Goal: Complete application form

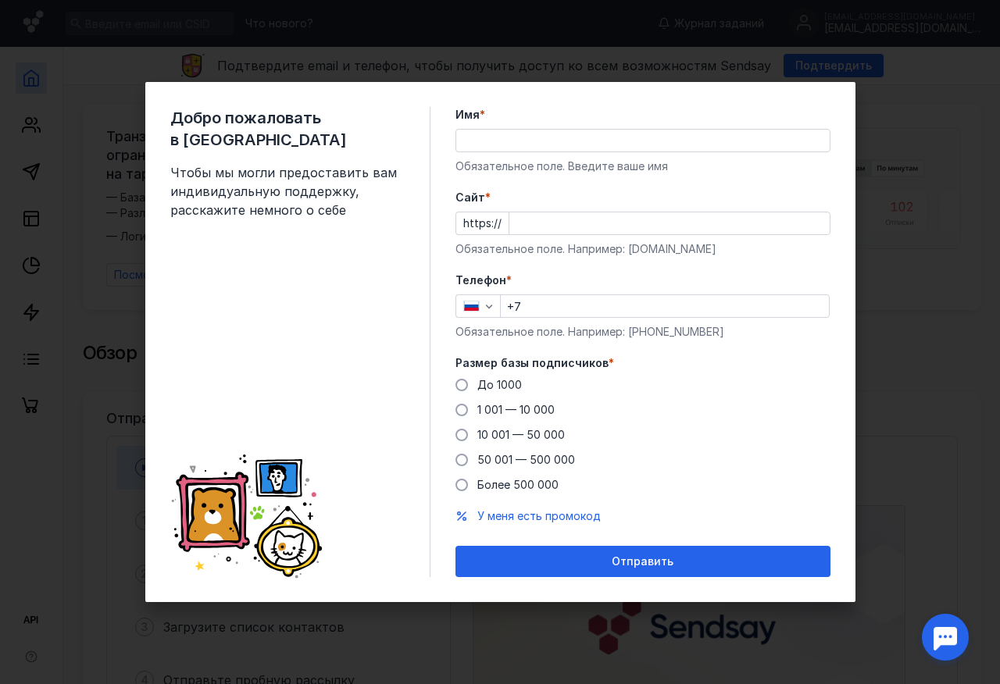
click at [464, 137] on input "Имя *" at bounding box center [642, 141] width 373 height 22
type input "[PERSON_NAME]"
type input "[PHONE_NUMBER]"
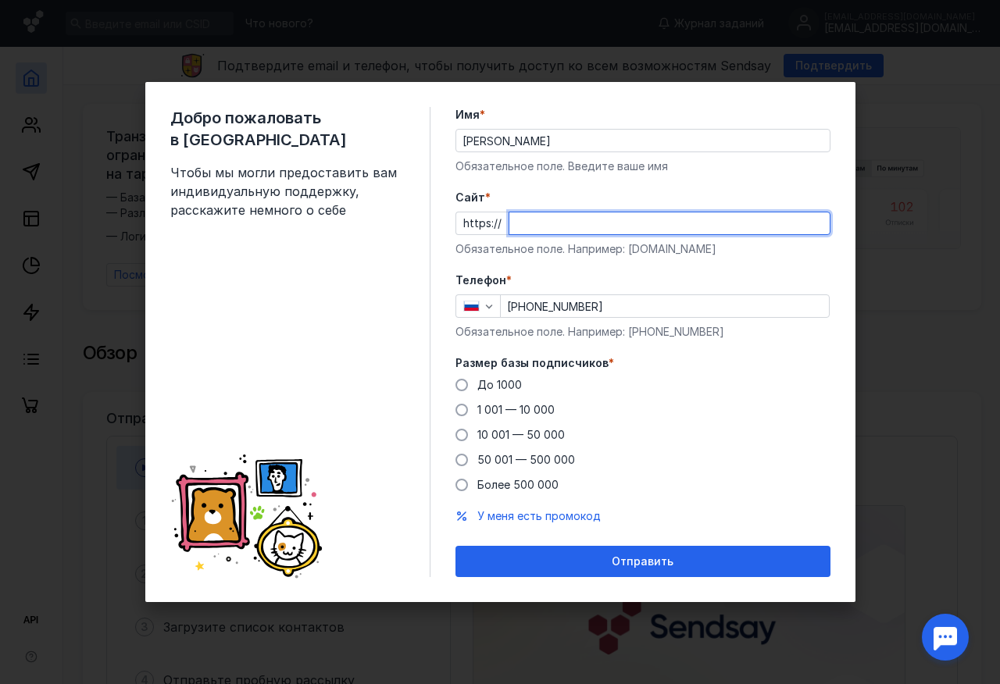
click at [514, 224] on input "Cайт *" at bounding box center [669, 224] width 320 height 22
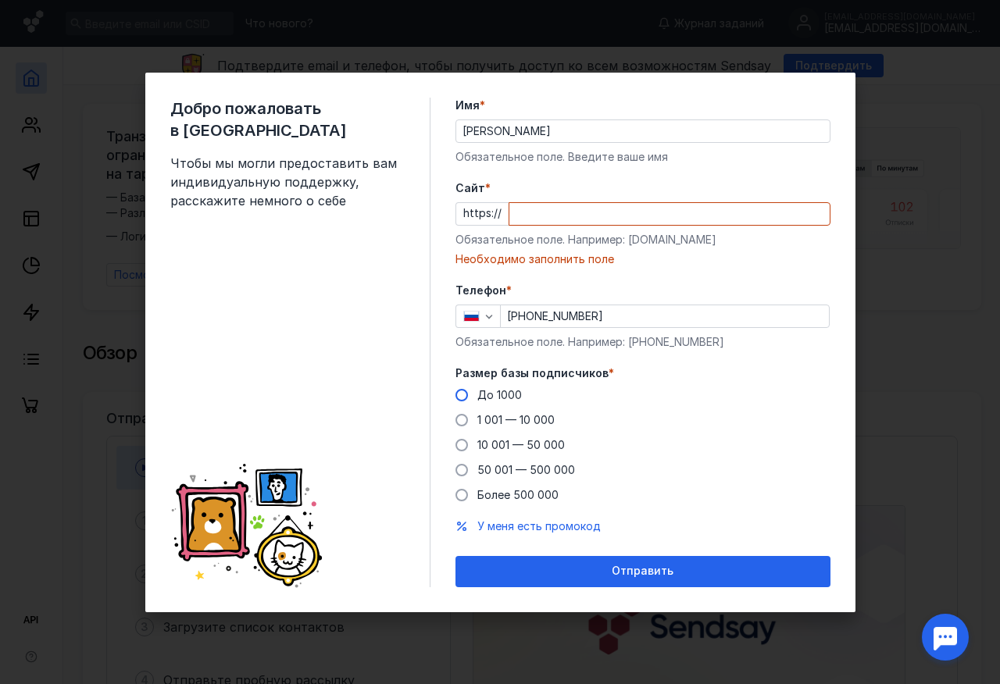
click at [462, 384] on div "Размер базы подписчиков * До 1000 1 001 — 10 000 10 001 — 50 000 50 001 — 500 0…" at bounding box center [642, 435] width 375 height 138
click at [460, 395] on span at bounding box center [461, 395] width 13 height 13
click at [0, 0] on input "До 1000" at bounding box center [0, 0] width 0 height 0
click at [519, 210] on input "Cайт *" at bounding box center [669, 214] width 320 height 22
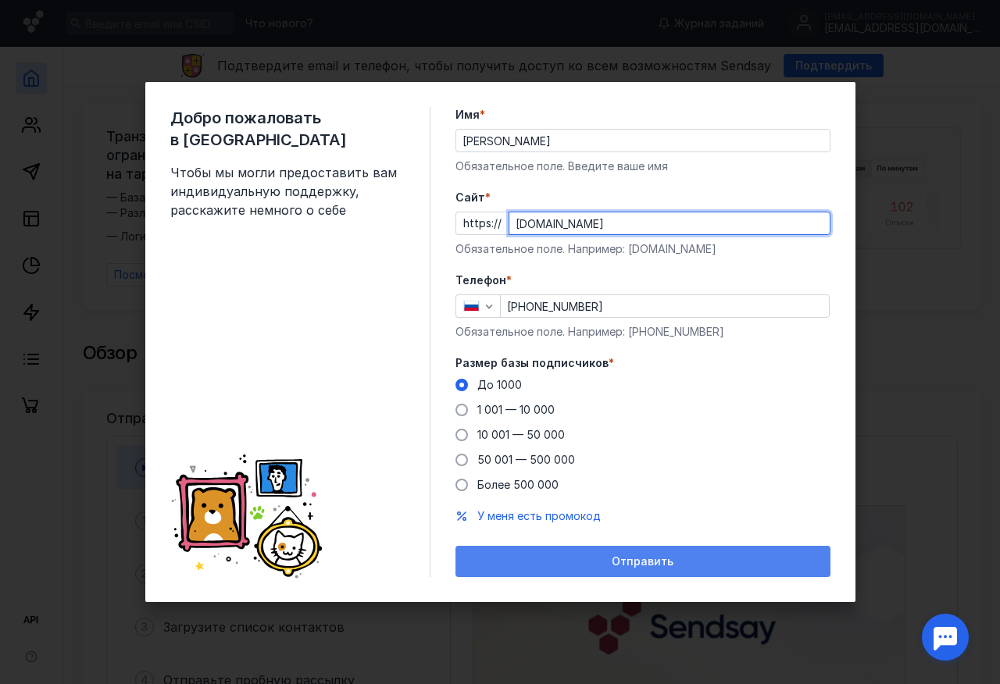
type input "[DOMAIN_NAME]"
click at [644, 558] on span "Отправить" at bounding box center [643, 562] width 62 height 13
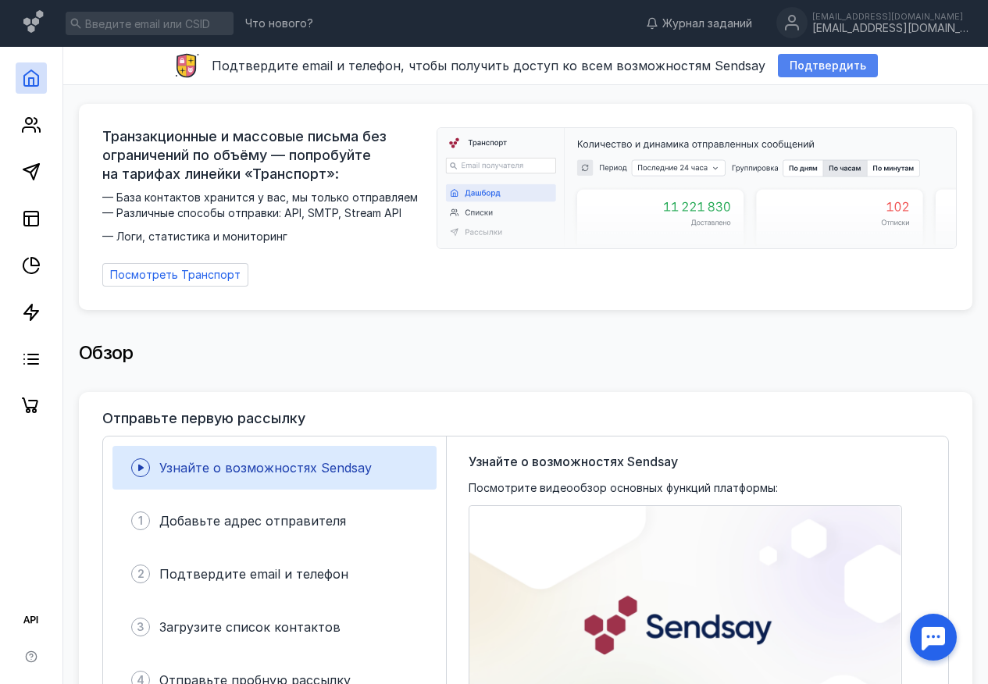
click at [815, 63] on span "Подтвердить" at bounding box center [828, 65] width 77 height 13
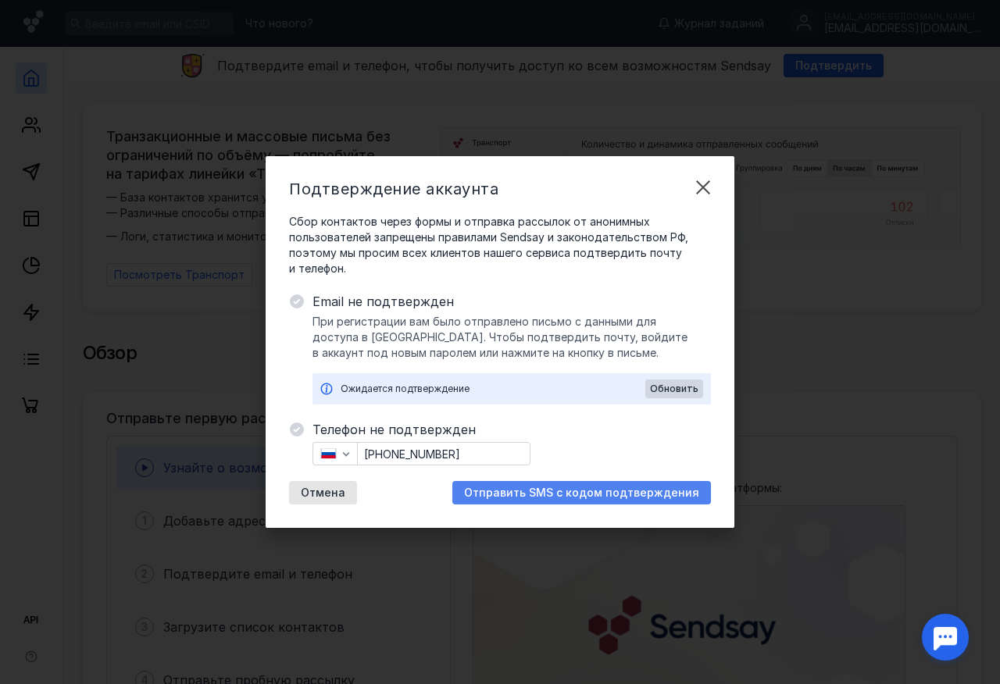
click at [583, 492] on span "Отправить SMS с кодом подтверждения" at bounding box center [581, 493] width 235 height 13
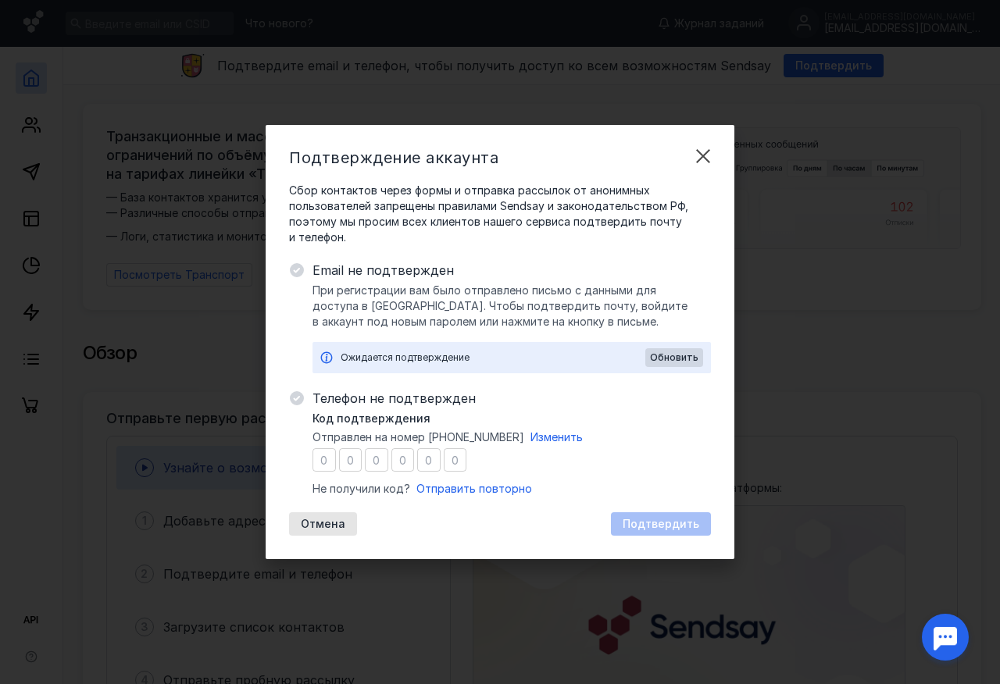
type input "3"
type input "1"
type input "7"
type input "3"
type input "9"
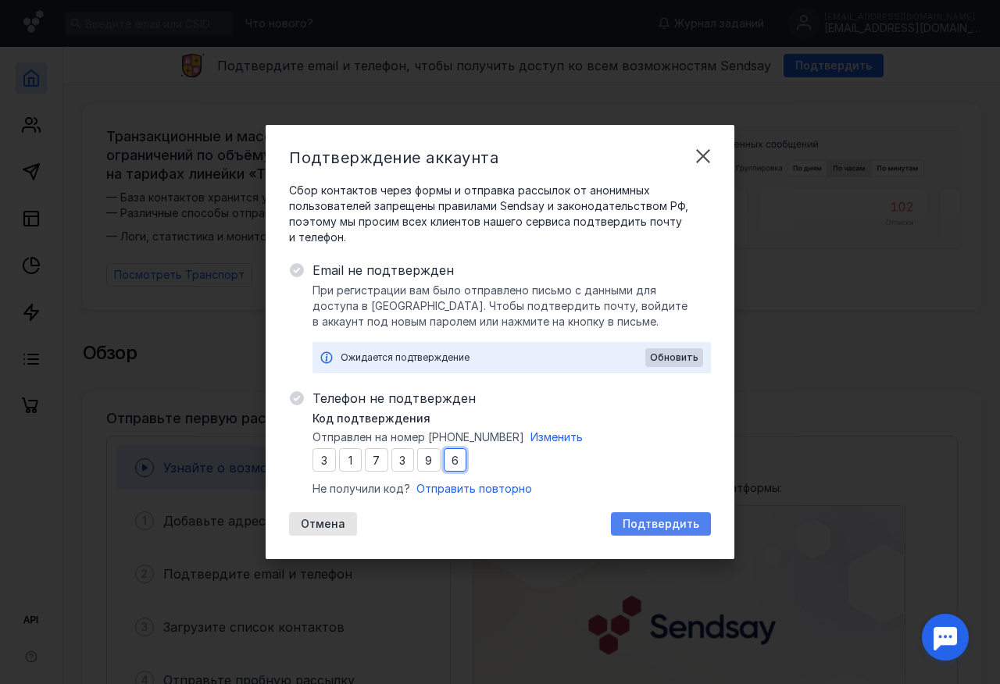
type input "6"
click at [657, 521] on span "Подтвердить" at bounding box center [661, 524] width 77 height 13
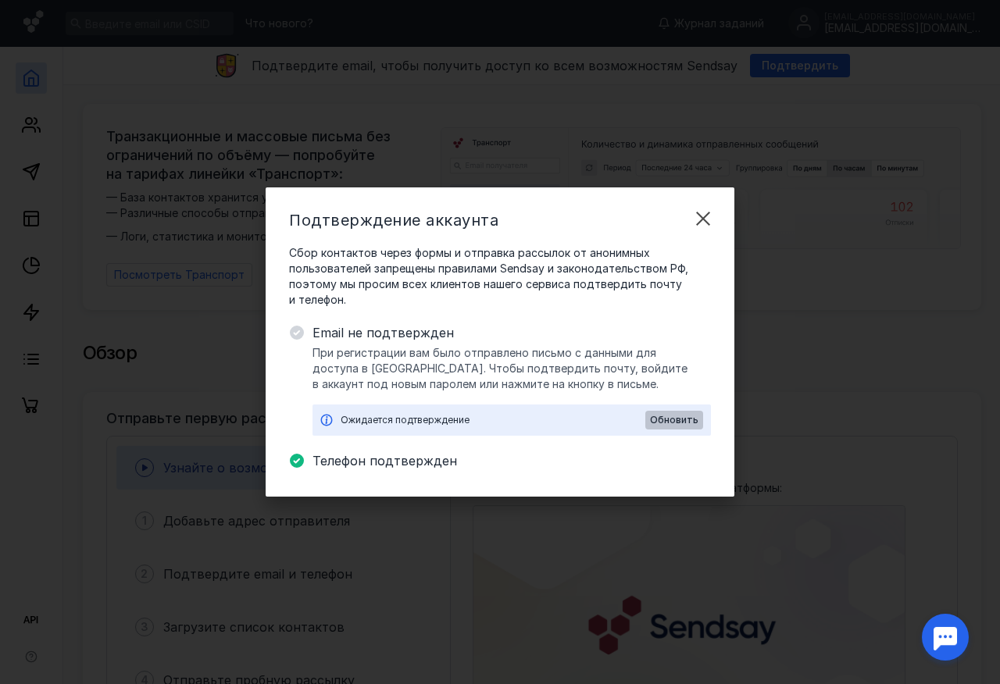
click at [672, 419] on span "Обновить" at bounding box center [674, 420] width 48 height 11
